Goal: Transaction & Acquisition: Purchase product/service

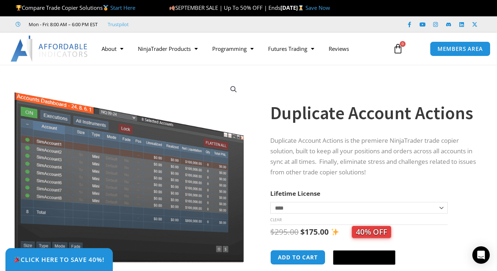
click at [76, 48] on img at bounding box center [50, 49] width 78 height 26
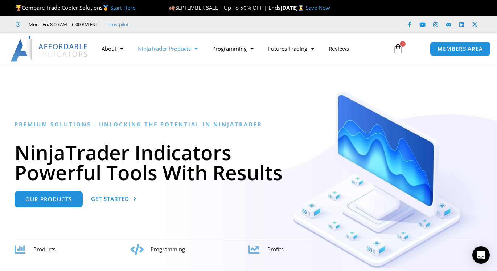
click at [168, 50] on link "NinjaTrader Products" at bounding box center [168, 48] width 74 height 17
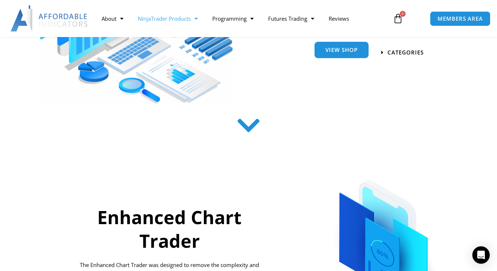
click at [326, 47] on span "View Shop" at bounding box center [341, 49] width 32 height 5
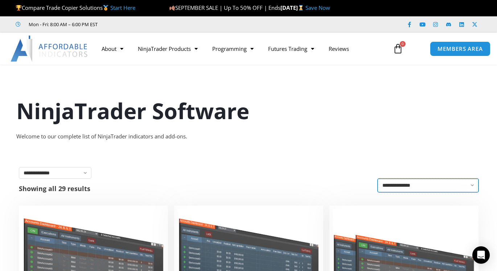
click at [414, 183] on select "**********" at bounding box center [427, 184] width 101 height 13
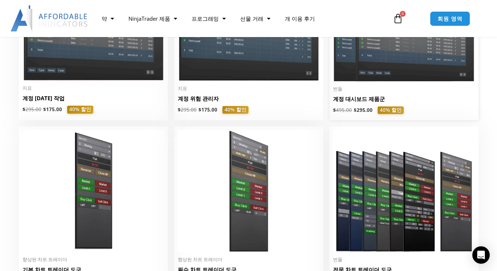
scroll to position [326, 0]
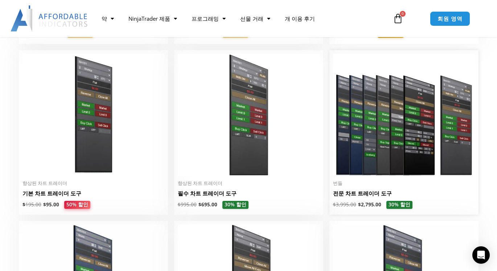
click at [376, 136] on img at bounding box center [404, 115] width 142 height 122
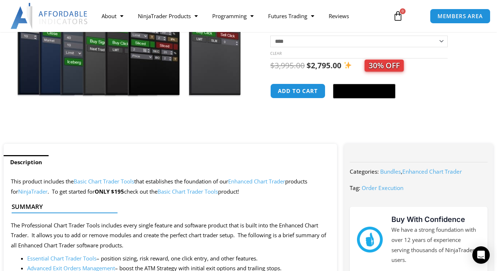
scroll to position [73, 0]
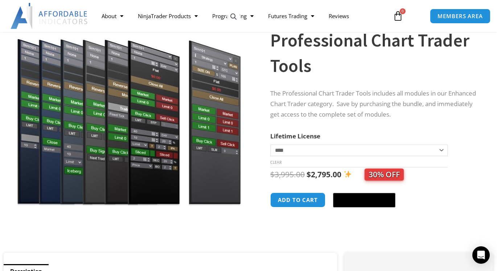
drag, startPoint x: 314, startPoint y: 103, endPoint x: 273, endPoint y: 91, distance: 42.4
click at [273, 91] on p "The Professional Chart Trader Tools includes all modules in our Enhanced Chart …" at bounding box center [374, 104] width 209 height 32
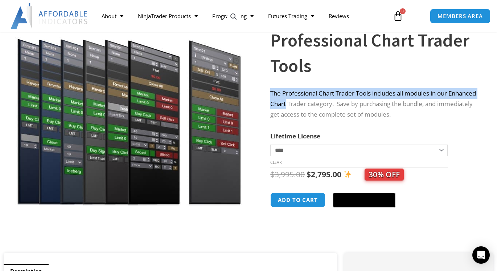
drag, startPoint x: 273, startPoint y: 91, endPoint x: 306, endPoint y: 105, distance: 35.8
click at [306, 105] on p "The Professional Chart Trader Tools includes all modules in our Enhanced Chart …" at bounding box center [374, 104] width 209 height 32
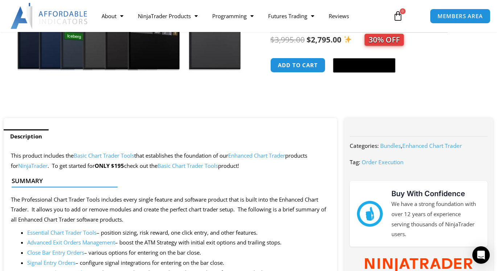
scroll to position [290, 0]
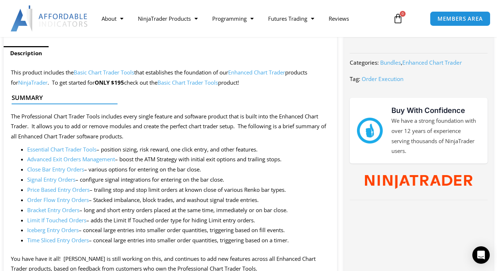
drag, startPoint x: 177, startPoint y: 147, endPoint x: 296, endPoint y: 101, distance: 127.9
click at [245, 126] on p "The Professional Chart Trader Tools includes every single feature and software …" at bounding box center [170, 126] width 319 height 30
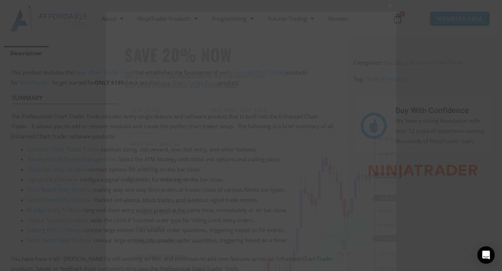
click at [388, 4] on span "SAVE 20% NOW popup" at bounding box center [391, 6] width 12 height 4
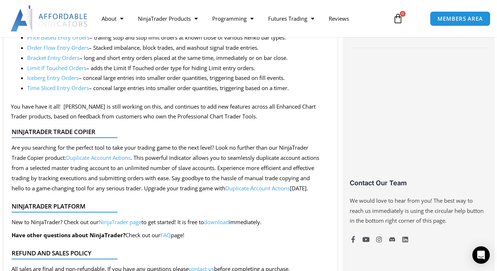
scroll to position [544, 0]
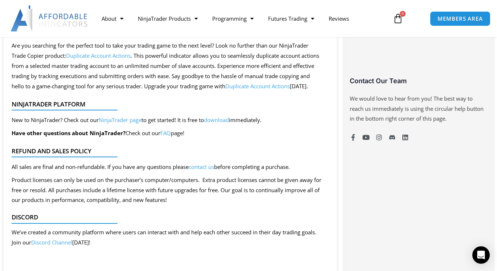
drag, startPoint x: 156, startPoint y: 170, endPoint x: 268, endPoint y: 191, distance: 114.5
click at [268, 191] on span "Product licenses can only be used on the purchaser’s computer/computers. Extra …" at bounding box center [167, 190] width 310 height 28
